Goal: Task Accomplishment & Management: Manage account settings

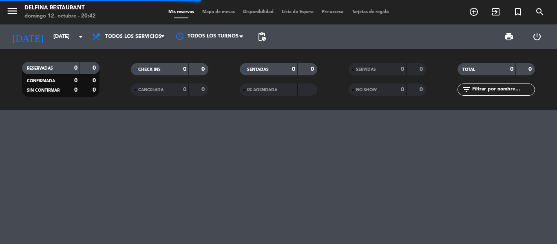
click at [125, 165] on div "menu [PERSON_NAME] Restaurant [DATE] 12. octubre - 20:42 Mis reservas Mapa de m…" at bounding box center [278, 122] width 557 height 244
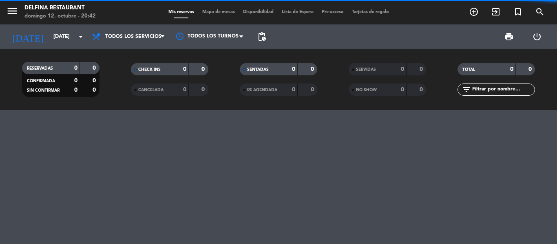
click at [181, 177] on div at bounding box center [278, 177] width 557 height 134
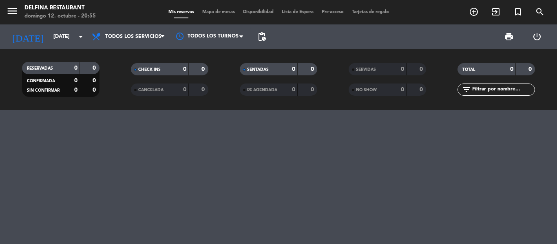
click at [309, 140] on div at bounding box center [278, 177] width 557 height 134
click at [304, 185] on div at bounding box center [278, 177] width 557 height 134
drag, startPoint x: 281, startPoint y: 183, endPoint x: 279, endPoint y: 177, distance: 6.3
click at [279, 177] on div at bounding box center [278, 177] width 557 height 134
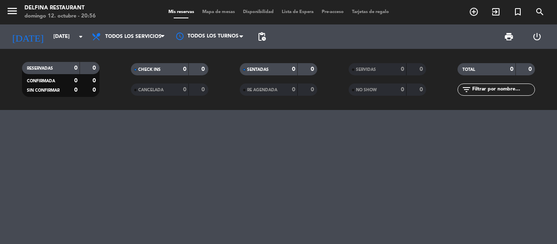
click at [279, 177] on div at bounding box center [278, 177] width 557 height 134
click at [282, 171] on div at bounding box center [278, 177] width 557 height 134
click at [285, 170] on div at bounding box center [278, 177] width 557 height 134
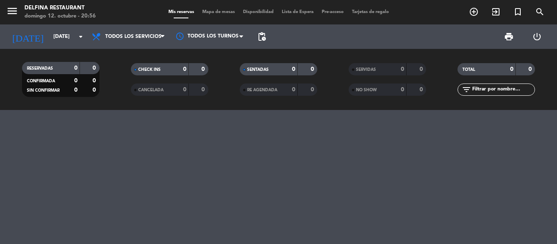
click at [287, 170] on div at bounding box center [278, 177] width 557 height 134
